Goal: Information Seeking & Learning: Learn about a topic

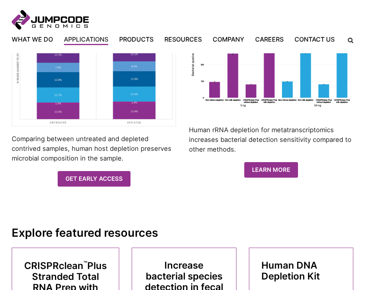
scroll to position [623, 0]
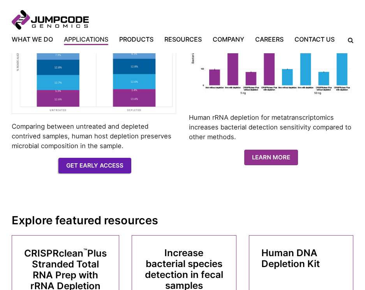
click at [109, 173] on link "Get Early Access" at bounding box center [94, 166] width 73 height 16
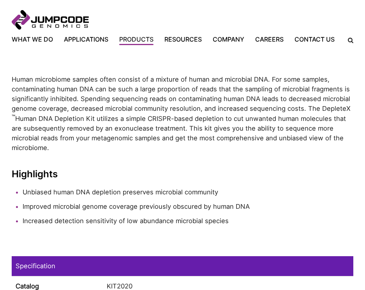
scroll to position [273, 0]
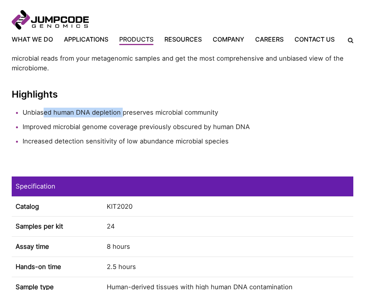
drag, startPoint x: 120, startPoint y: 89, endPoint x: 42, endPoint y: 92, distance: 77.9
click at [42, 108] on li "Unbiased human DNA depletion preserves microbial community" at bounding box center [188, 113] width 331 height 10
click at [221, 108] on li "Unbiased human DNA depletion preserves microbial community" at bounding box center [188, 113] width 331 height 10
drag, startPoint x: 217, startPoint y: 89, endPoint x: 20, endPoint y: 90, distance: 196.7
click at [23, 108] on li "Unbiased human DNA depletion preserves microbial community" at bounding box center [188, 113] width 331 height 10
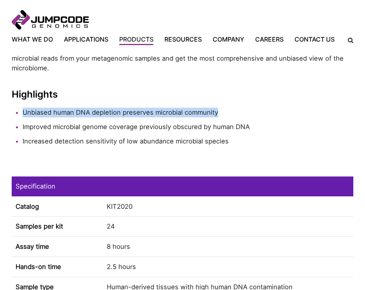
copy li "Unbiased human DNA depletion preserves microbial community"
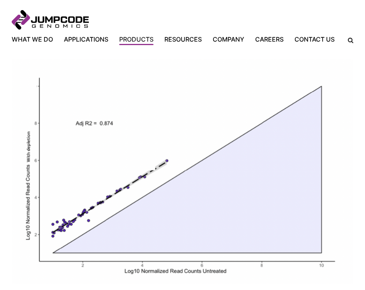
scroll to position [584, 0]
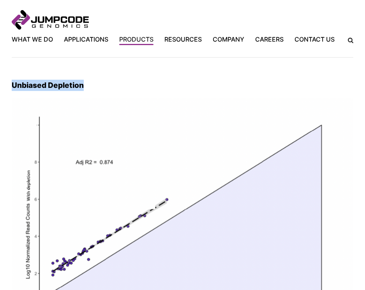
drag, startPoint x: 83, startPoint y: 63, endPoint x: -12, endPoint y: 60, distance: 95.1
copy h3 "Unbiased Depletion"
click at [100, 72] on tab-box "Unbiased Depletion Unbiased boost in reads across bacterial species after human…" at bounding box center [183, 211] width 342 height 279
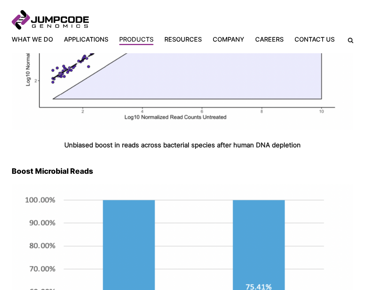
scroll to position [779, 0]
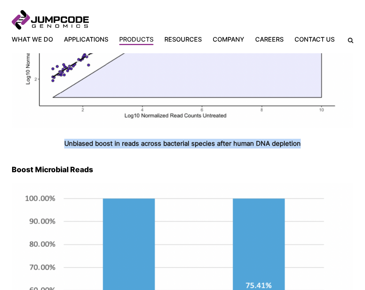
drag, startPoint x: 309, startPoint y: 126, endPoint x: 55, endPoint y: 124, distance: 254.3
click at [55, 139] on p "Unbiased boost in reads across bacterial species after human DNA depletion" at bounding box center [183, 144] width 342 height 10
copy b "Unbiased boost in reads across bacterial species after human DNA depletion"
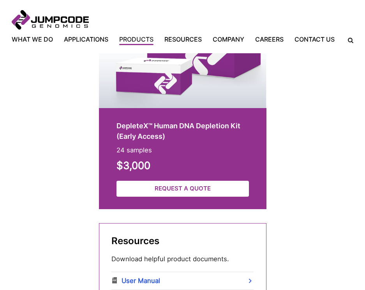
scroll to position [1402, 0]
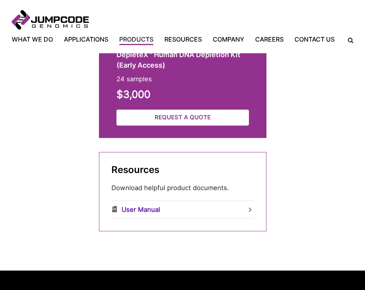
click at [149, 201] on link "User Manual" at bounding box center [182, 210] width 143 height 18
